Goal: Task Accomplishment & Management: Use online tool/utility

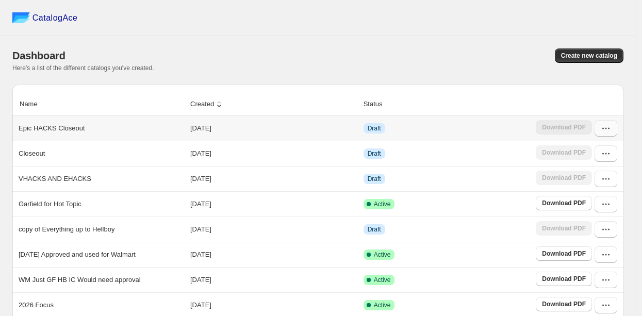
click at [609, 135] on button "button" at bounding box center [605, 128] width 23 height 16
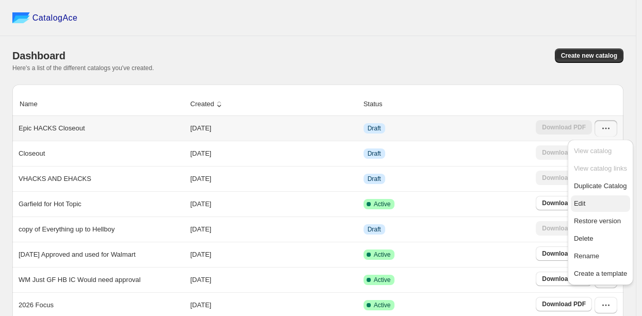
click at [579, 201] on span "Edit" at bounding box center [579, 203] width 11 height 8
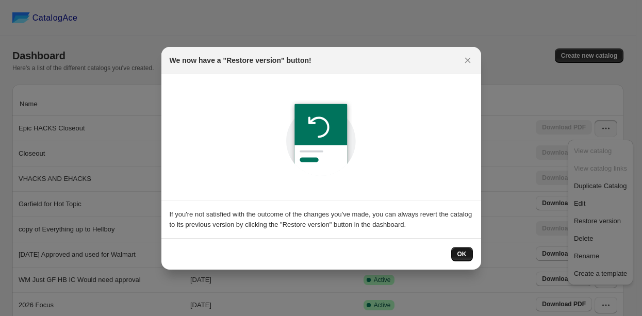
click at [459, 250] on span "OK" at bounding box center [461, 254] width 9 height 8
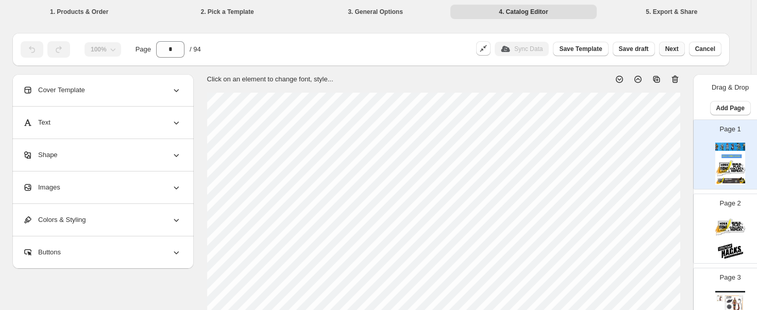
click at [641, 47] on span "Next" at bounding box center [671, 49] width 13 height 8
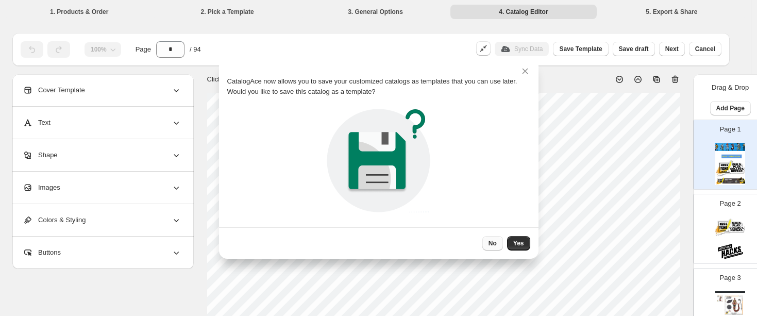
click at [496, 241] on button "No" at bounding box center [492, 243] width 21 height 14
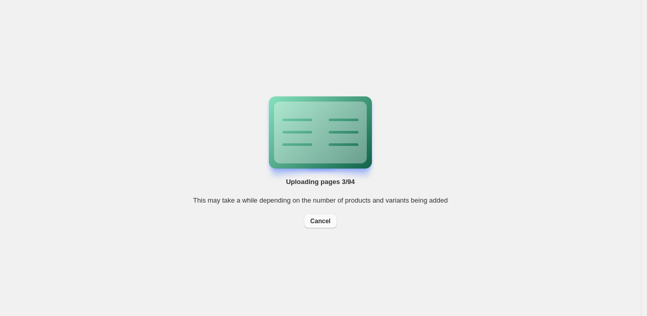
click at [321, 219] on span "Cancel" at bounding box center [320, 221] width 20 height 8
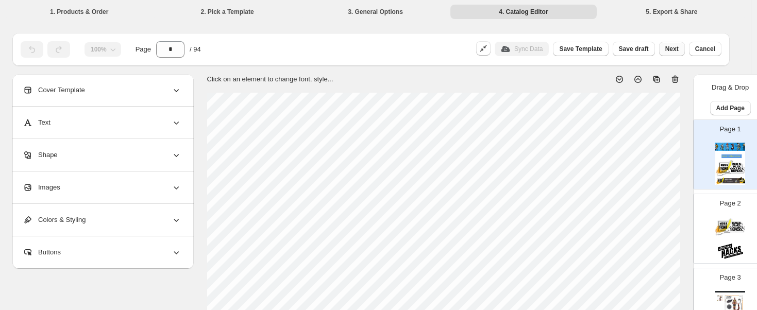
click at [641, 44] on button "Next" at bounding box center [672, 49] width 26 height 14
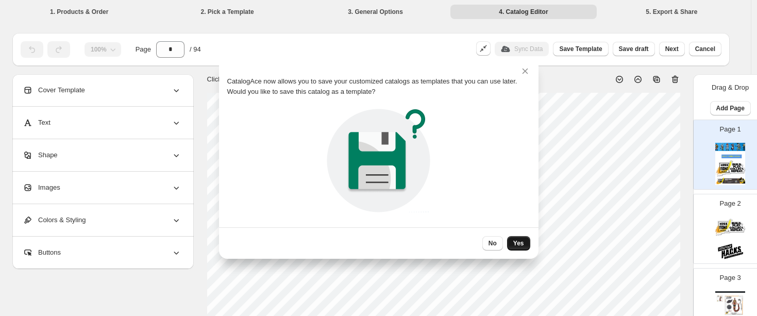
click at [514, 240] on span "Yes" at bounding box center [518, 243] width 11 height 8
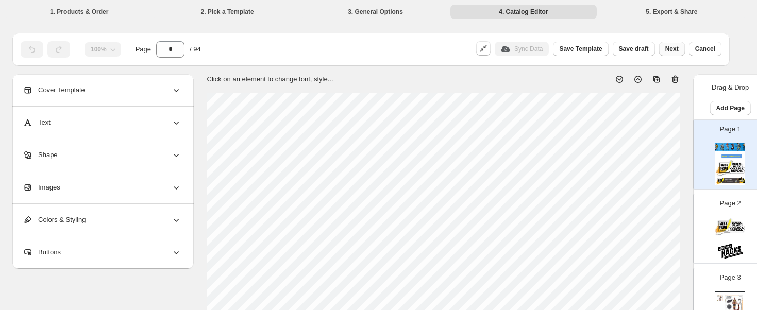
click at [641, 44] on button "Next" at bounding box center [672, 49] width 26 height 14
